Goal: Complete application form: Complete application form

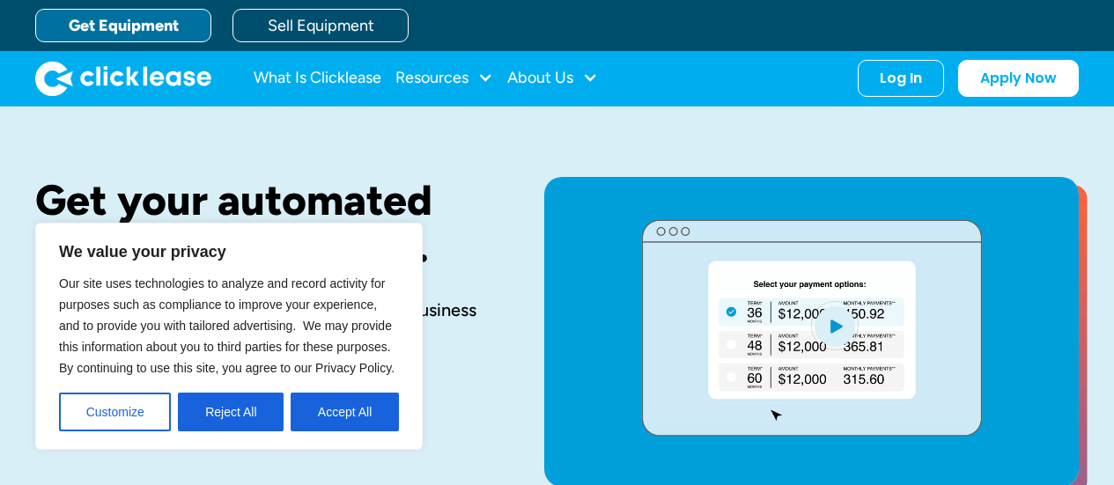
click at [164, 28] on link "Get Equipment" at bounding box center [123, 25] width 176 height 33
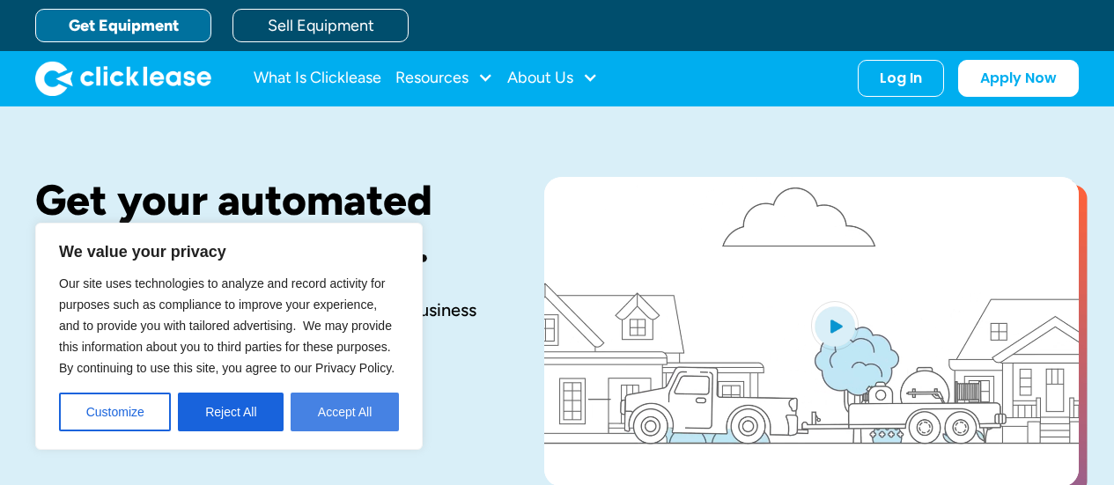
click at [322, 407] on button "Accept All" at bounding box center [345, 412] width 108 height 39
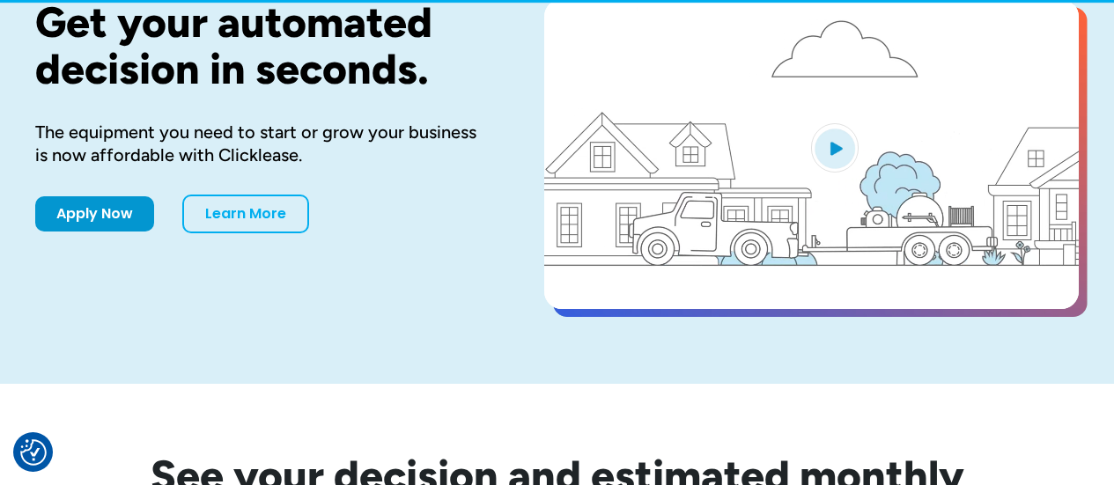
scroll to position [176, 0]
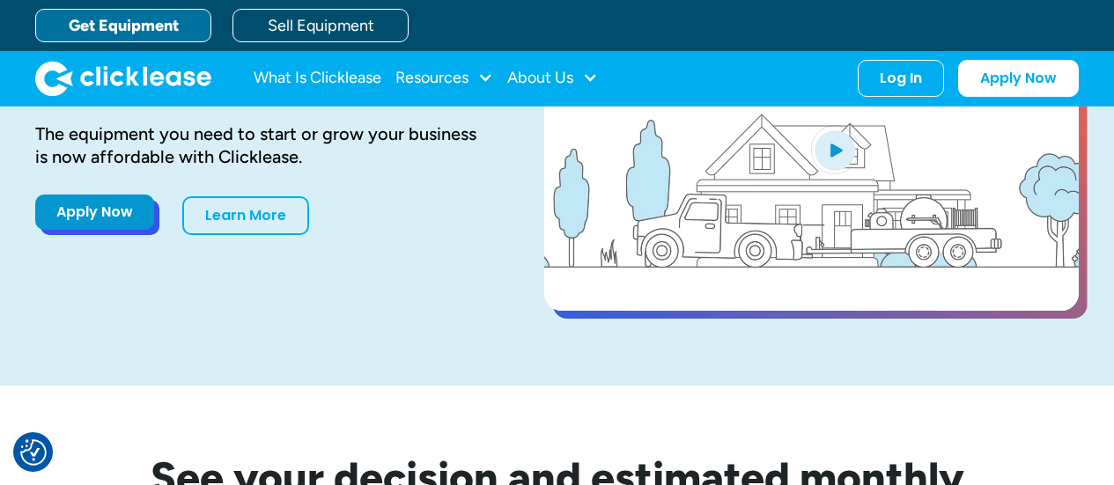
click at [136, 212] on link "Apply Now" at bounding box center [94, 212] width 119 height 35
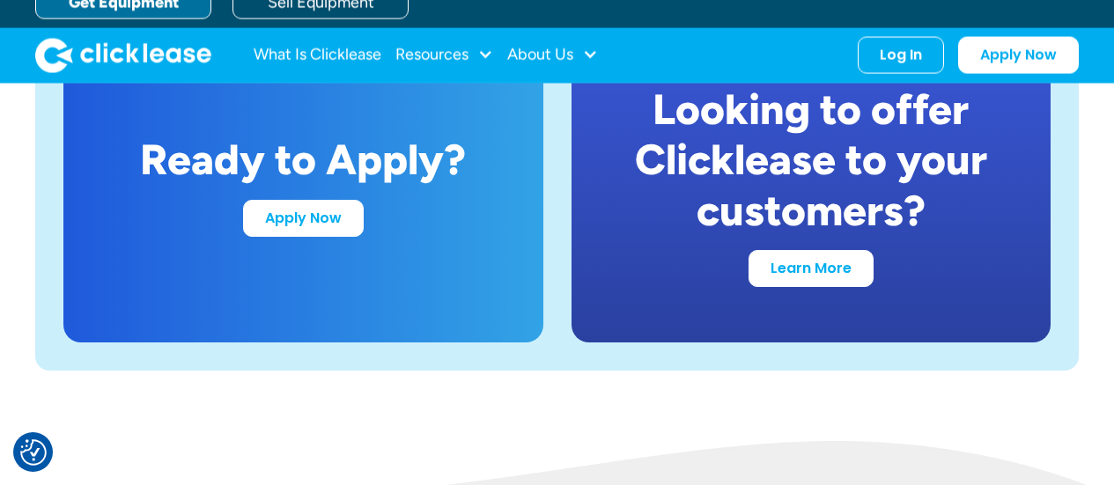
scroll to position [3434, 0]
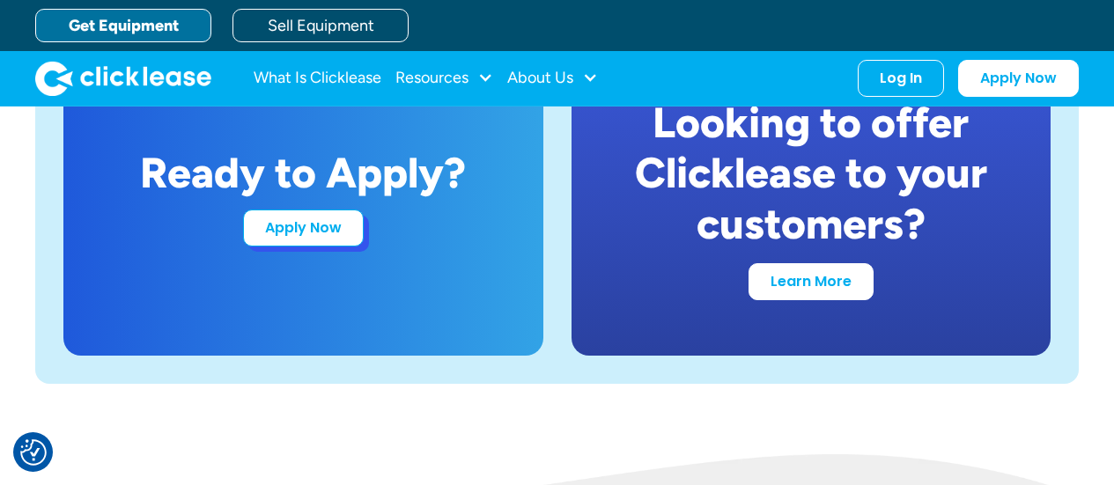
click at [325, 225] on link "Apply Now" at bounding box center [303, 228] width 121 height 37
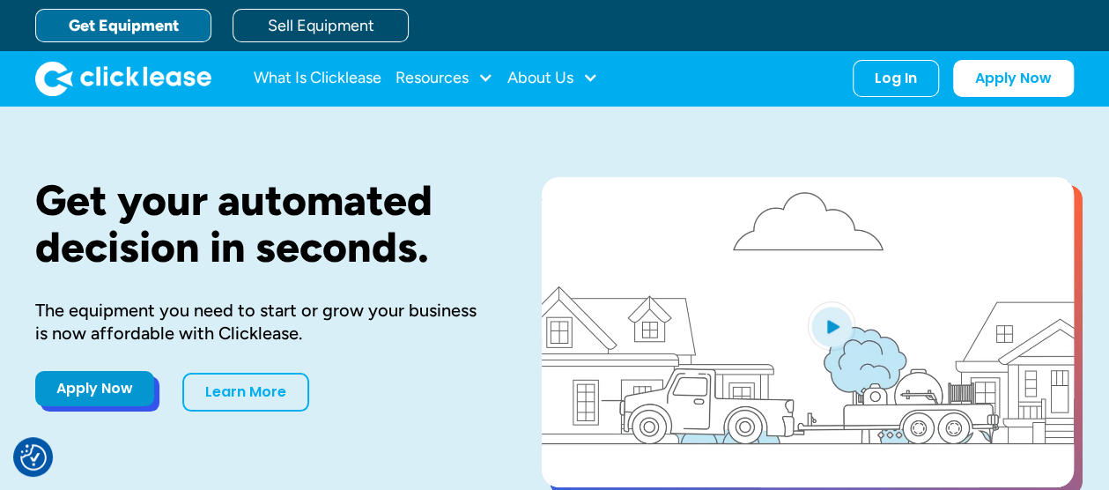
click at [100, 374] on link "Apply Now" at bounding box center [94, 388] width 119 height 35
